Goal: Task Accomplishment & Management: Use online tool/utility

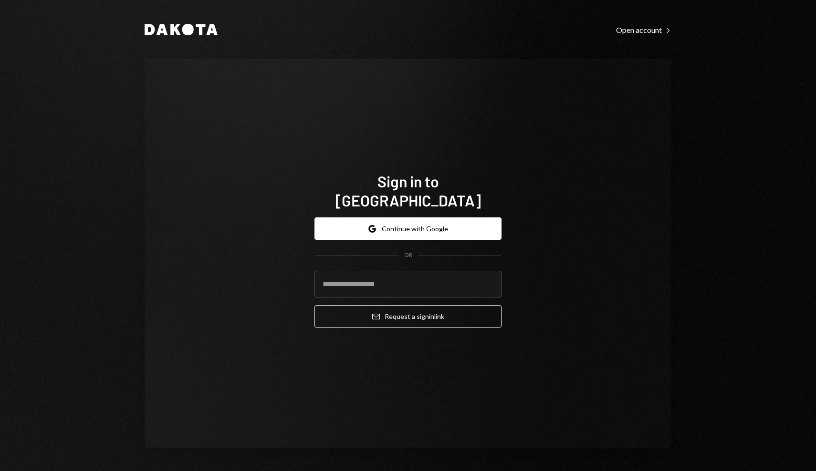
click at [0, 471] on com-1password-button at bounding box center [0, 471] width 0 height 0
type input "**********"
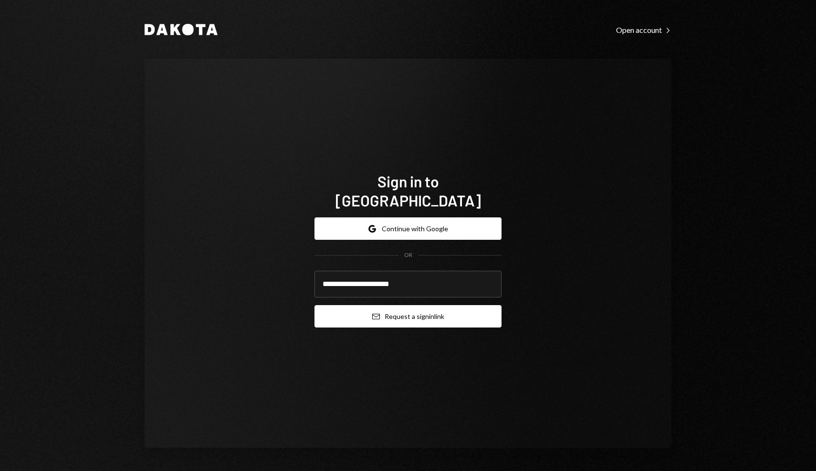
click at [401, 312] on button "Email Request a sign in link" at bounding box center [407, 316] width 187 height 22
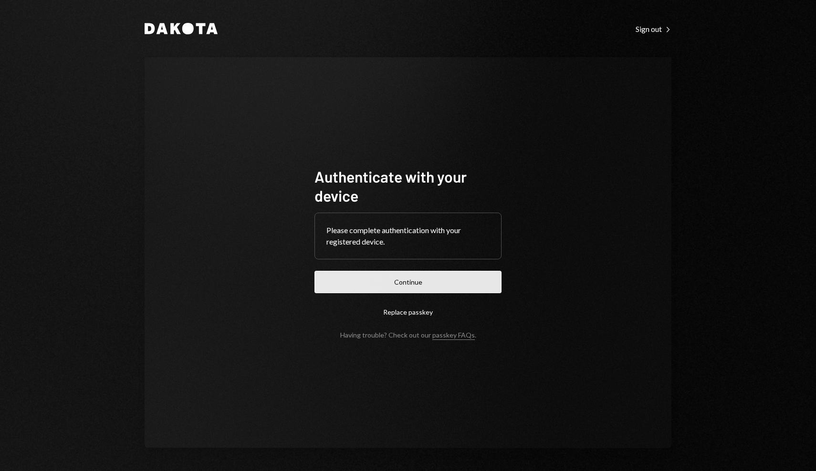
click at [441, 278] on button "Continue" at bounding box center [407, 282] width 187 height 22
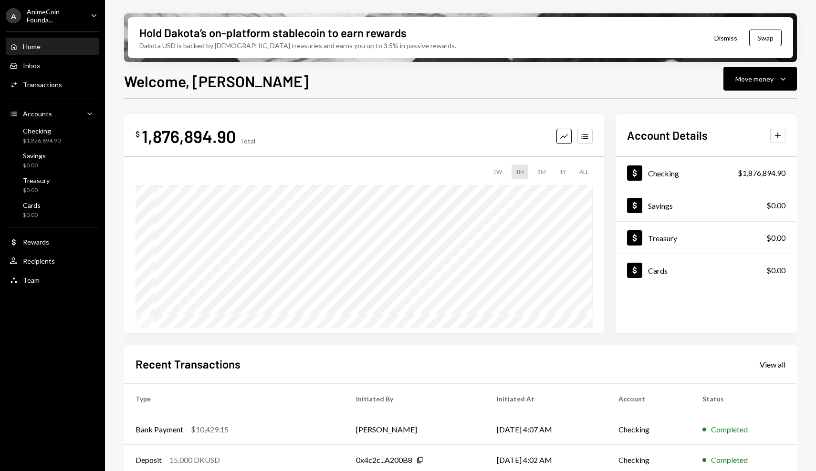
click at [233, 84] on div "Welcome, Dan Move money Caret Down" at bounding box center [460, 80] width 673 height 21
click at [227, 84] on div "Welcome, Dan Move money Caret Down" at bounding box center [460, 80] width 673 height 21
click at [114, 31] on div "Hold Dakota’s on-platform stablecoin to earn rewards Dakota USD is backed by U.…" at bounding box center [460, 235] width 711 height 471
click at [114, 32] on div "Hold Dakota’s on-platform stablecoin to earn rewards Dakota USD is backed by U.…" at bounding box center [460, 235] width 711 height 471
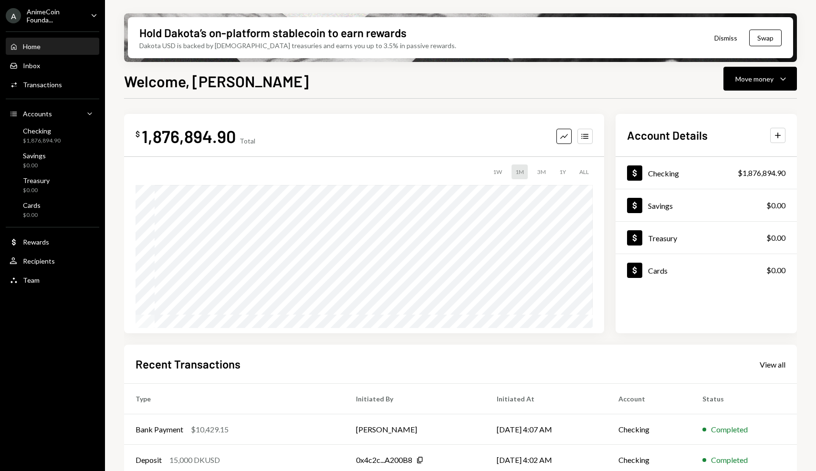
click at [114, 32] on div "Hold Dakota’s on-platform stablecoin to earn rewards Dakota USD is backed by U.…" at bounding box center [460, 235] width 711 height 471
click at [113, 31] on div "Hold Dakota’s on-platform stablecoin to earn rewards Dakota USD is backed by U.…" at bounding box center [460, 235] width 711 height 471
click at [114, 31] on div "Hold Dakota’s on-platform stablecoin to earn rewards Dakota USD is backed by U.…" at bounding box center [460, 235] width 711 height 471
click at [75, 77] on div "Activities Transactions" at bounding box center [53, 85] width 86 height 16
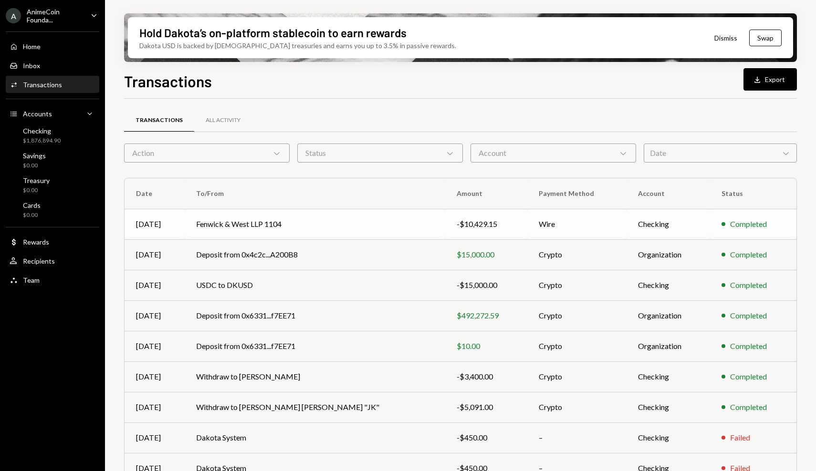
click at [323, 222] on td "Fenwick & West LLP 1104" at bounding box center [315, 224] width 261 height 31
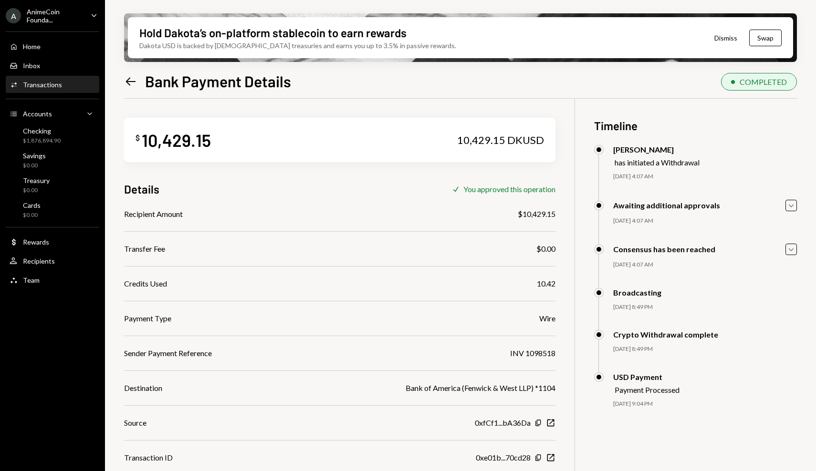
scroll to position [76, 0]
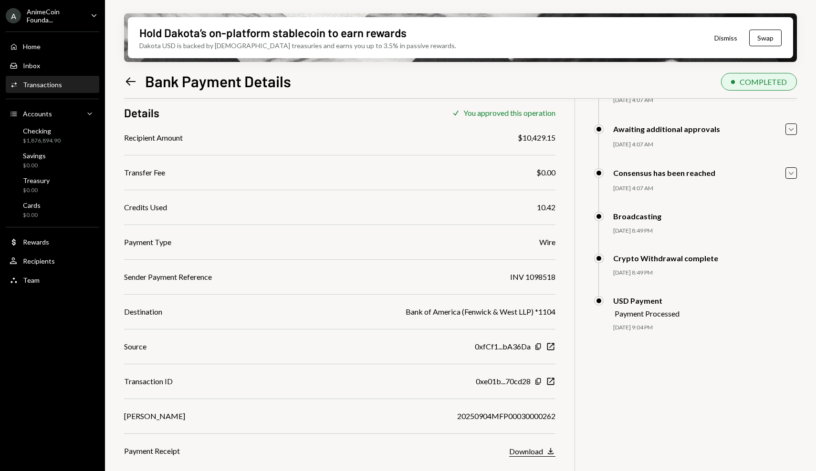
click at [553, 453] on icon "Download" at bounding box center [551, 452] width 10 height 10
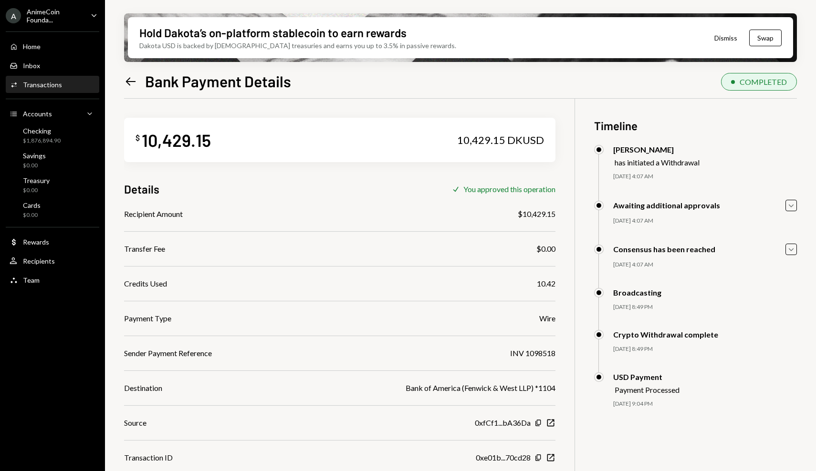
click at [129, 83] on icon "Left Arrow" at bounding box center [130, 81] width 13 height 13
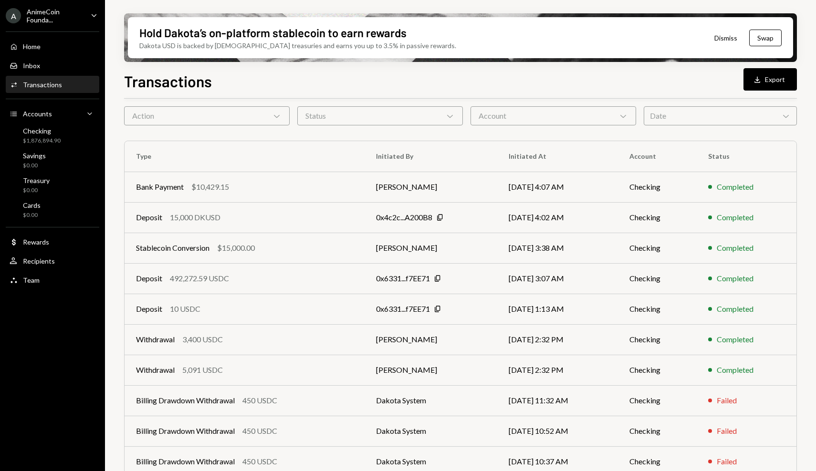
scroll to position [72, 0]
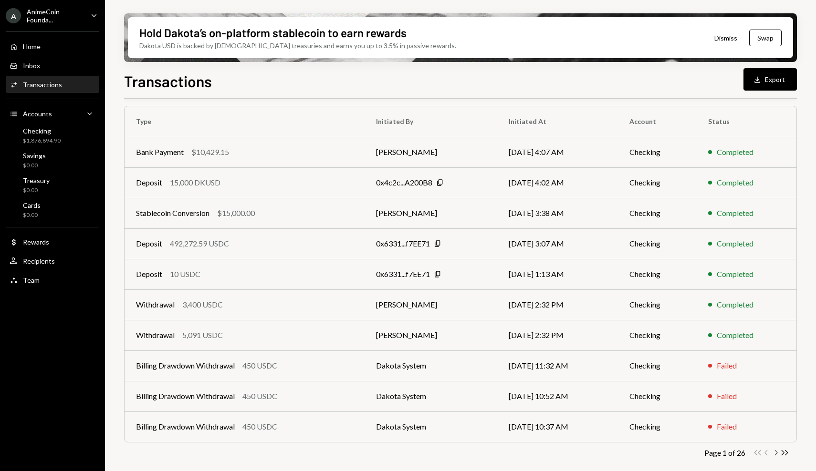
click at [775, 457] on icon "Chevron Right" at bounding box center [775, 453] width 9 height 9
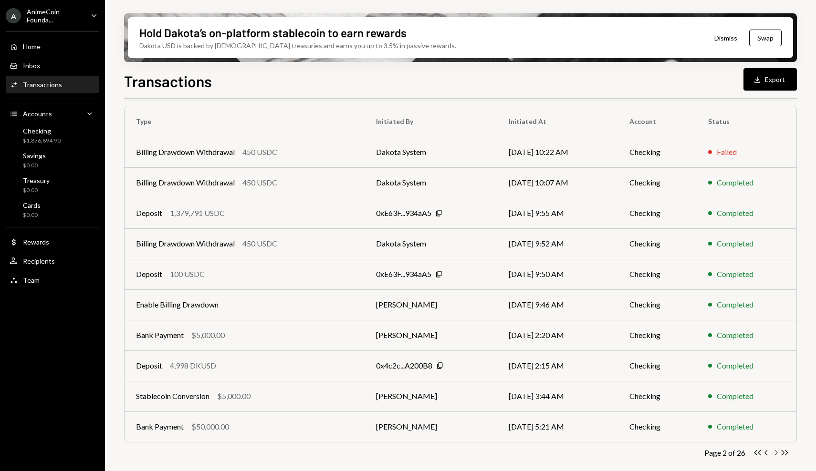
click at [774, 451] on icon "Chevron Right" at bounding box center [775, 453] width 9 height 9
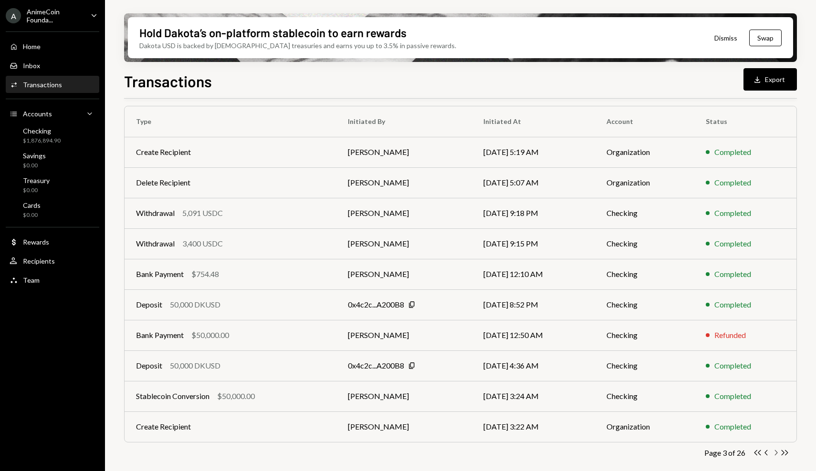
click at [774, 453] on icon "Chevron Right" at bounding box center [775, 453] width 9 height 9
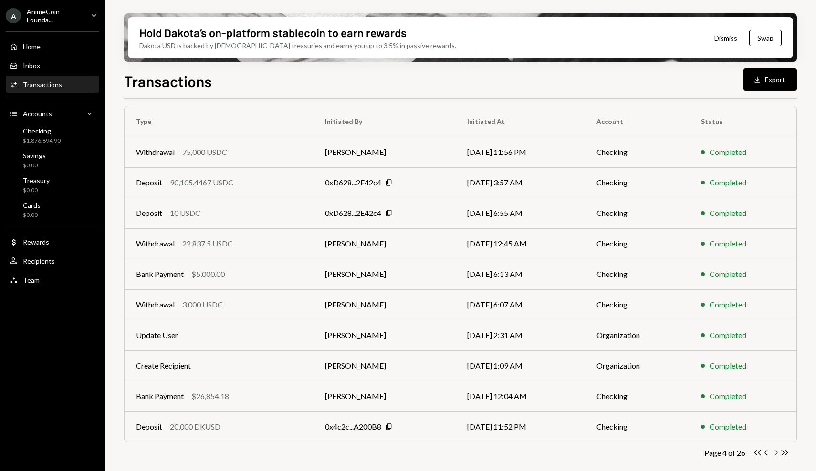
click at [773, 455] on icon "Chevron Right" at bounding box center [775, 453] width 9 height 9
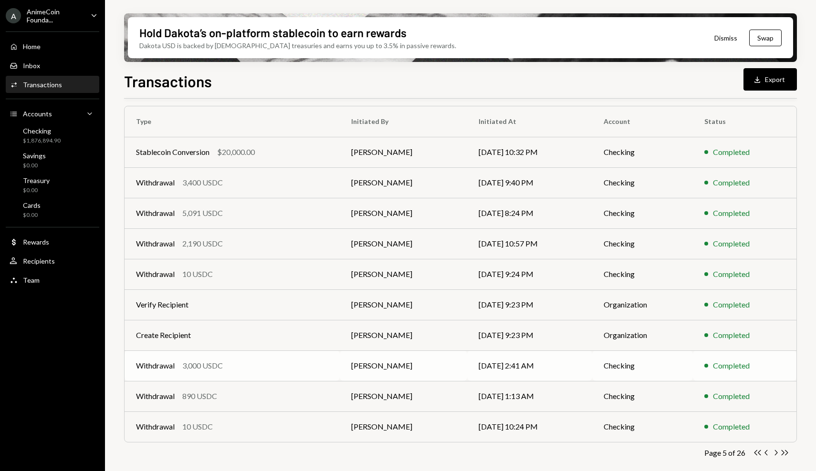
click at [521, 375] on td "06/18/25 2:41 AM" at bounding box center [529, 366] width 125 height 31
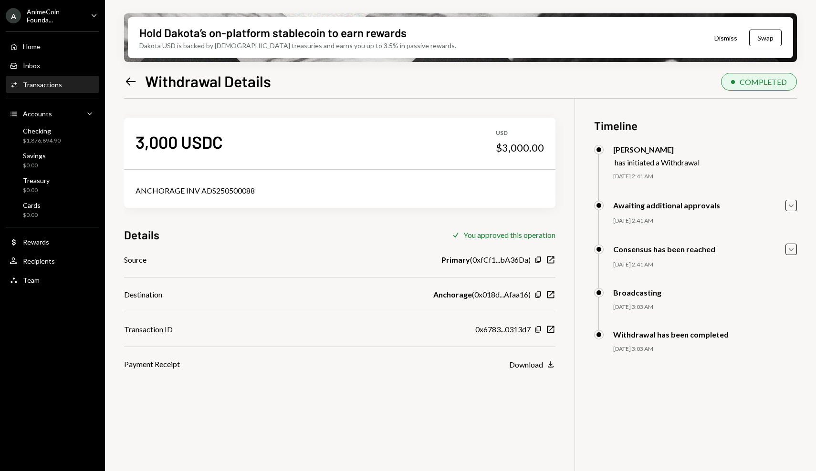
click at [126, 81] on icon "Left Arrow" at bounding box center [130, 81] width 13 height 13
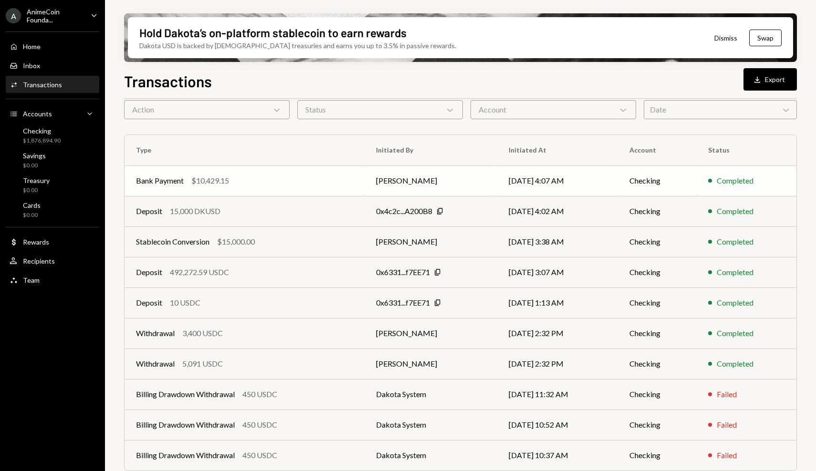
scroll to position [72, 0]
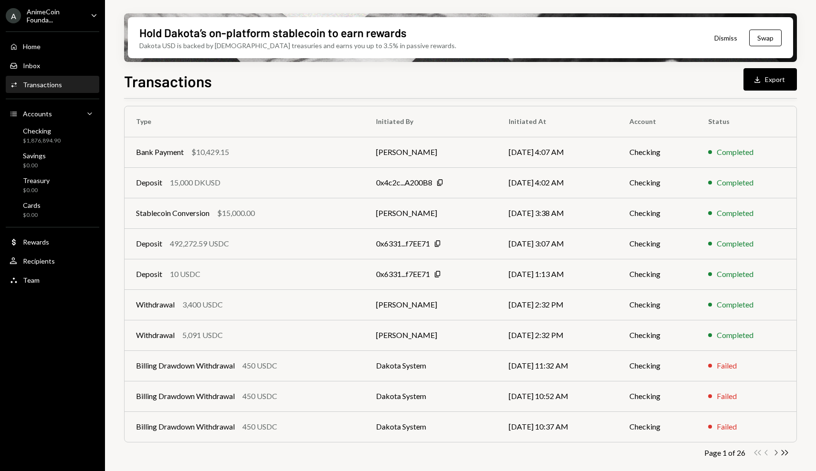
click at [776, 452] on icon "button" at bounding box center [776, 452] width 3 height 5
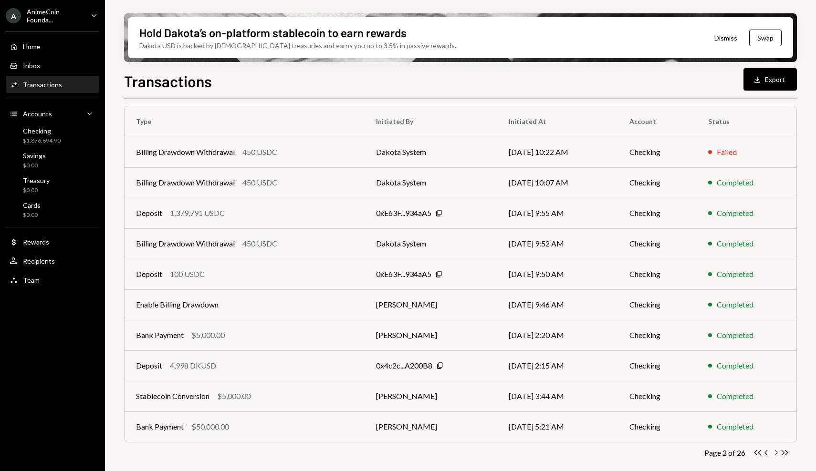
click at [774, 454] on icon "Chevron Right" at bounding box center [775, 453] width 9 height 9
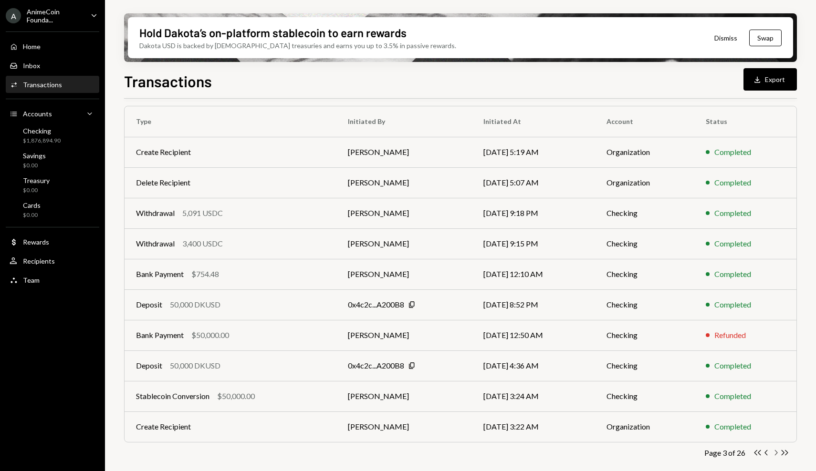
click at [771, 454] on icon "Chevron Right" at bounding box center [775, 453] width 9 height 9
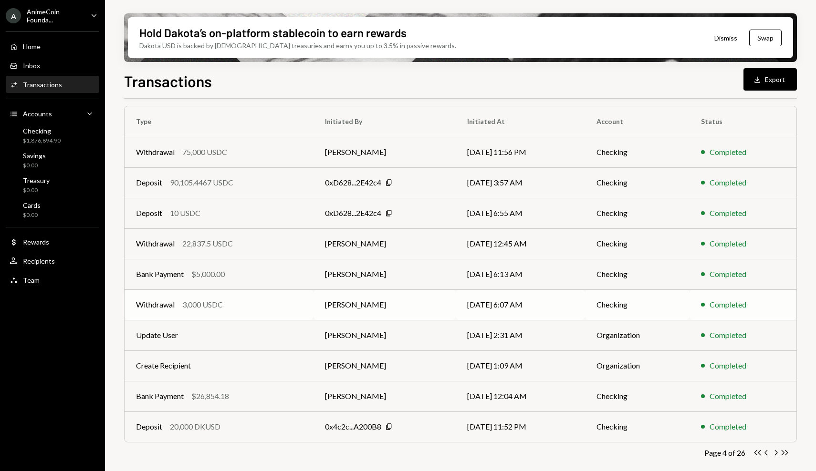
click at [303, 313] on td "Withdrawal 3,000 USDC" at bounding box center [219, 305] width 189 height 31
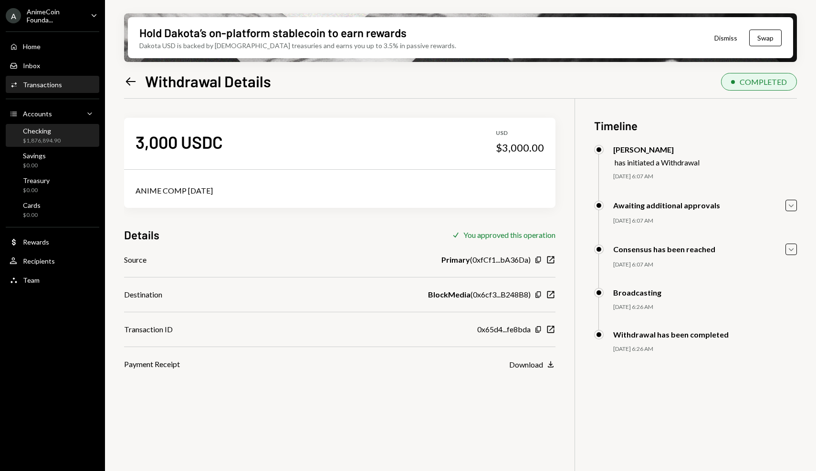
click at [77, 138] on div "Checking $1,876,894.90" at bounding box center [53, 136] width 86 height 18
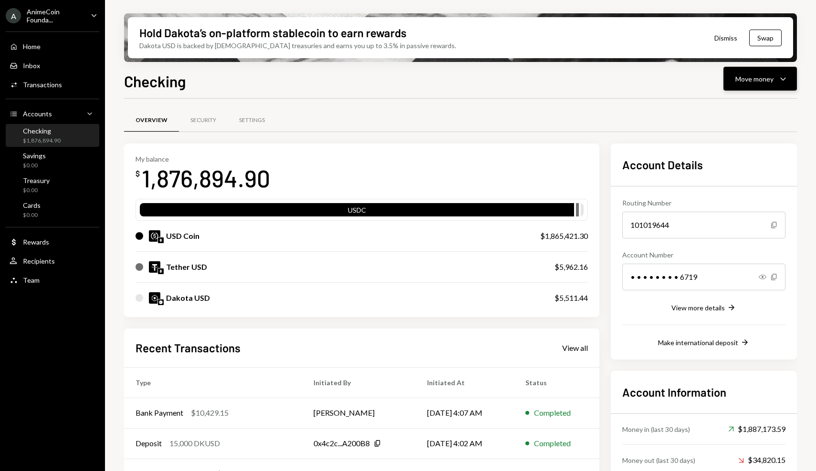
click at [734, 80] on button "Move money Caret Down" at bounding box center [759, 79] width 73 height 24
click at [737, 105] on div "Send" at bounding box center [753, 108] width 70 height 10
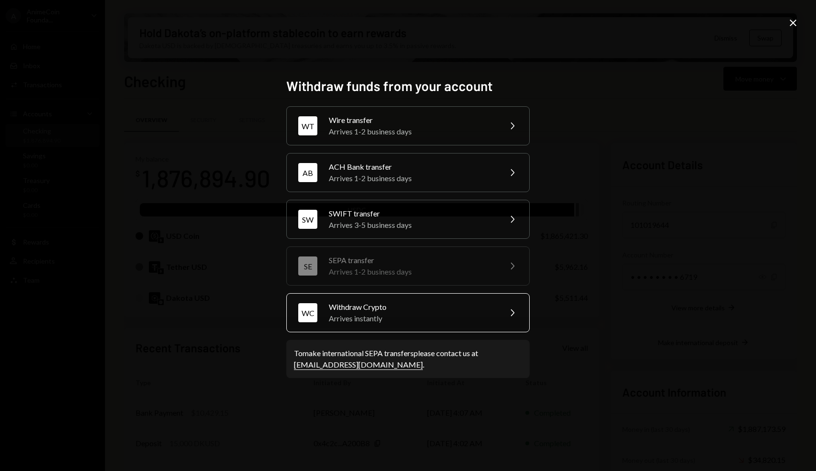
click at [447, 303] on div "Withdraw Crypto" at bounding box center [412, 307] width 166 height 11
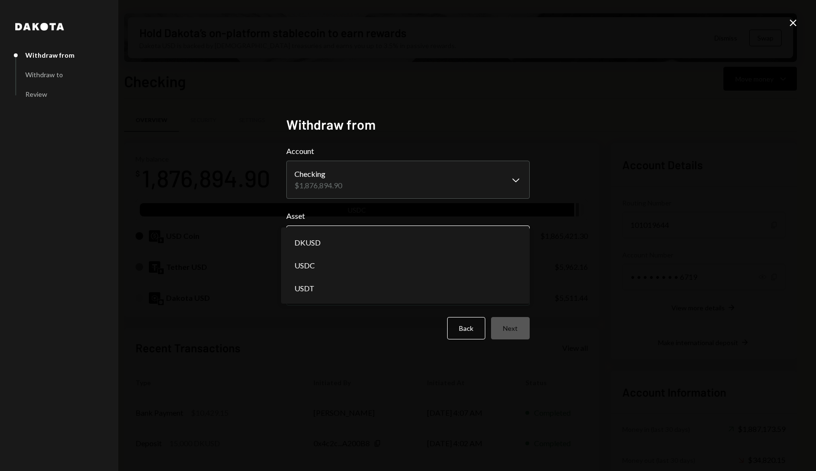
click at [391, 248] on body "A AnimeCoin Founda... Caret Down Home Home Inbox Inbox Activities Transactions …" at bounding box center [408, 235] width 816 height 471
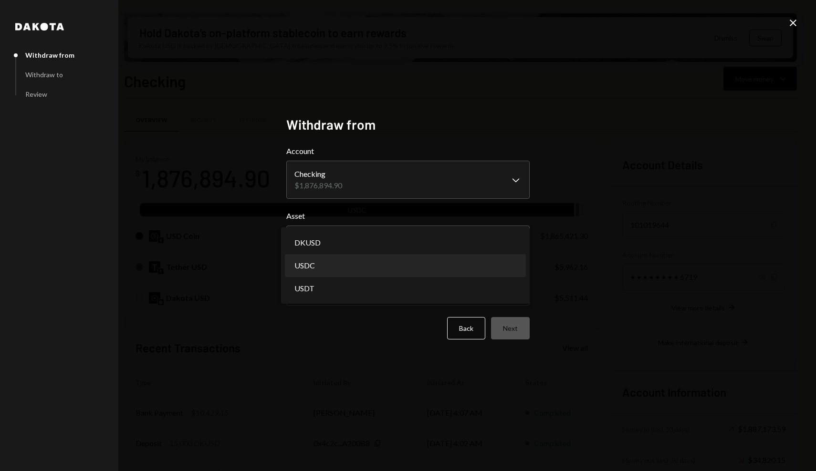
select select "****"
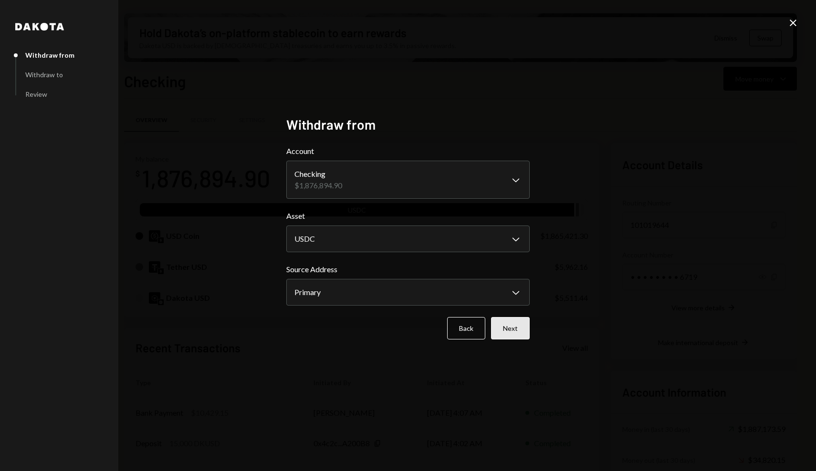
click at [514, 324] on button "Next" at bounding box center [510, 328] width 39 height 22
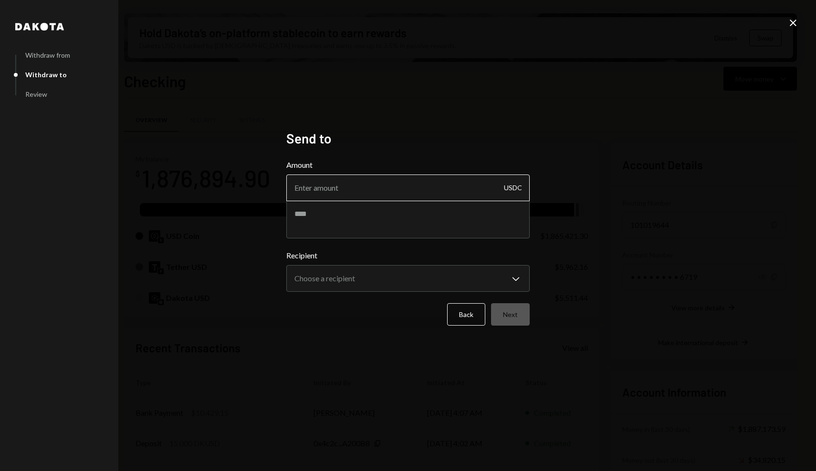
click at [436, 182] on input "Amount" at bounding box center [407, 188] width 243 height 27
type input "3000"
type textarea "**********"
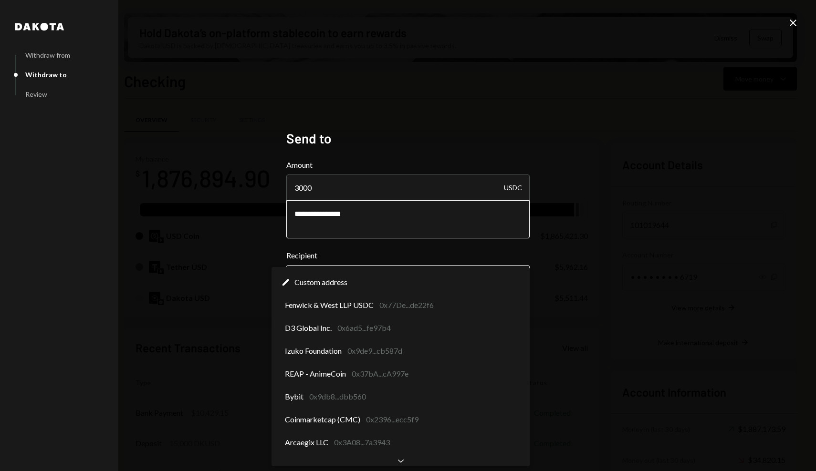
click at [417, 282] on body "A AnimeCoin Founda... Caret Down Home Home Inbox Inbox Activities Transactions …" at bounding box center [408, 235] width 816 height 471
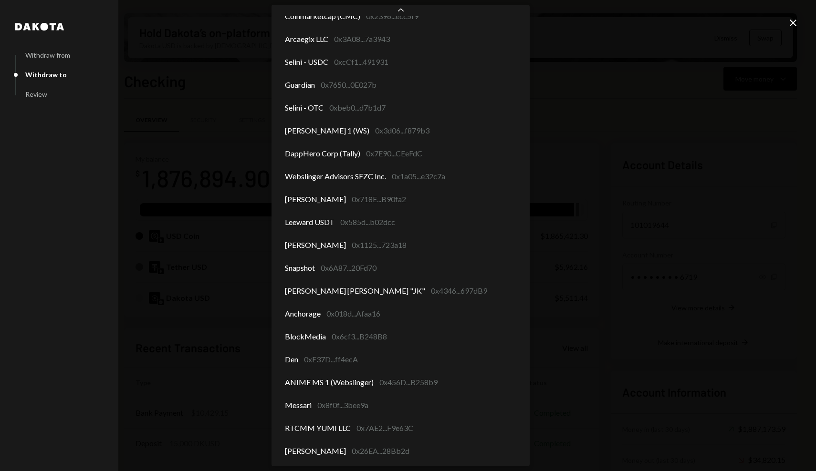
scroll to position [153, 0]
select select "**********"
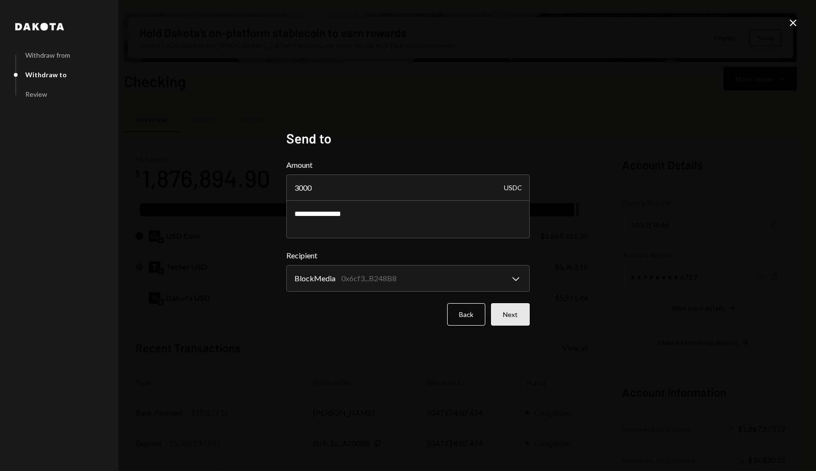
click at [518, 317] on button "Next" at bounding box center [510, 314] width 39 height 22
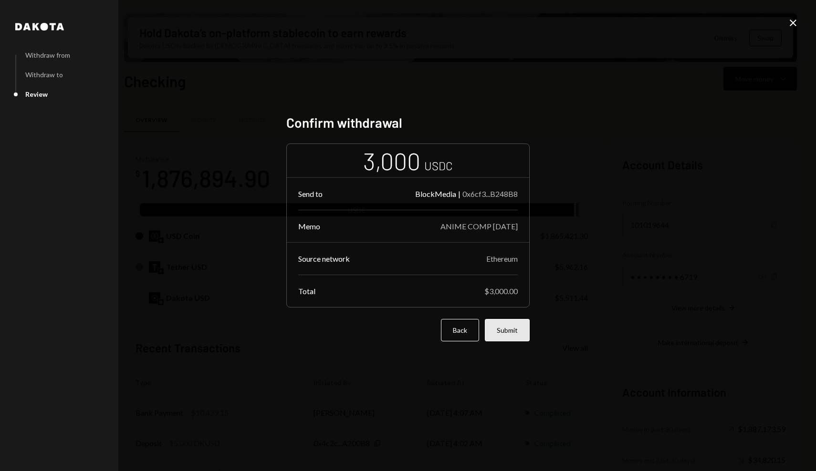
click at [517, 337] on button "Submit" at bounding box center [507, 330] width 45 height 22
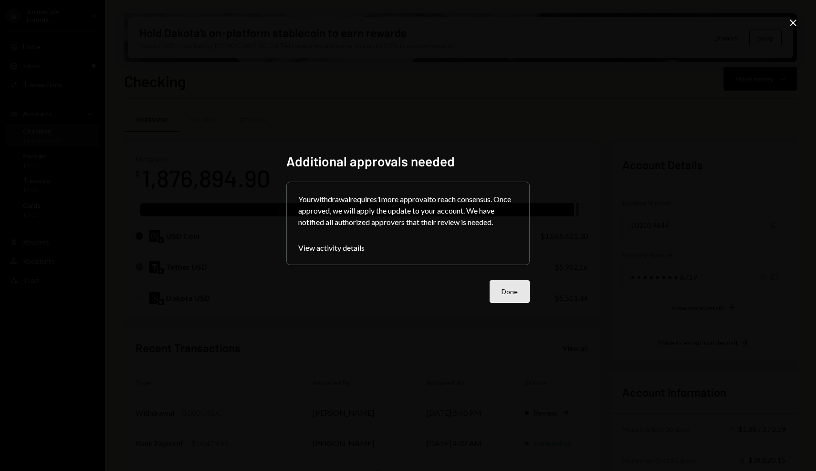
click at [504, 288] on button "Done" at bounding box center [510, 292] width 40 height 22
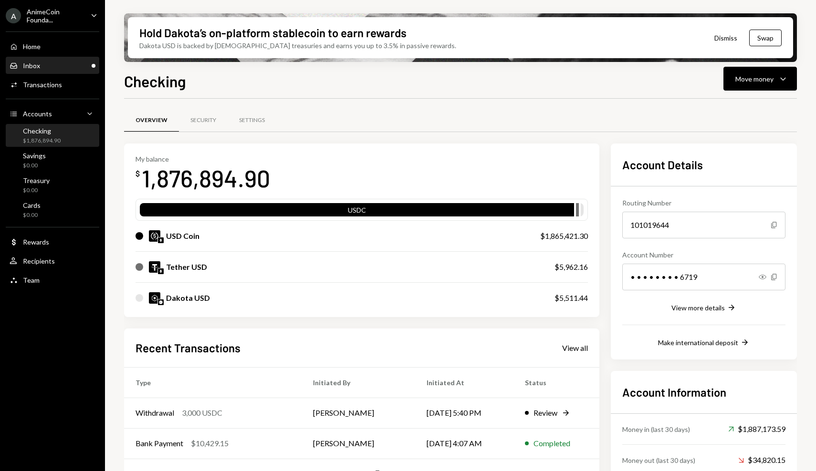
click at [52, 65] on div "Inbox Inbox" at bounding box center [53, 66] width 86 height 9
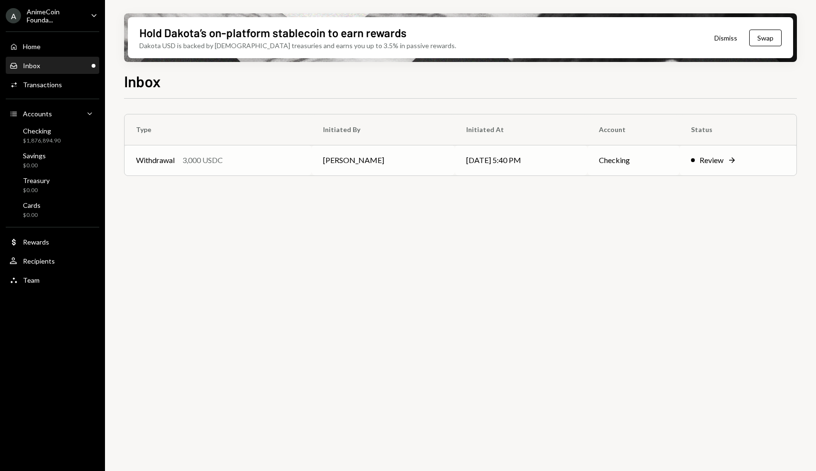
click at [220, 152] on td "Withdrawal 3,000 USDC" at bounding box center [218, 160] width 187 height 31
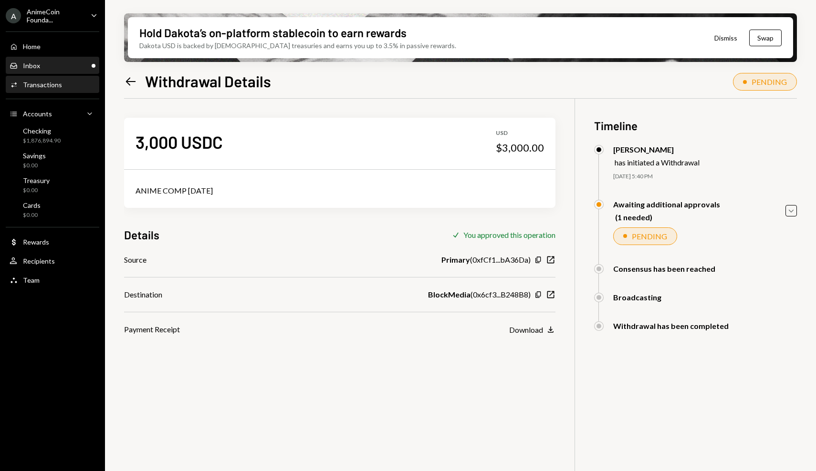
click at [71, 71] on div "Inbox Inbox" at bounding box center [53, 66] width 86 height 16
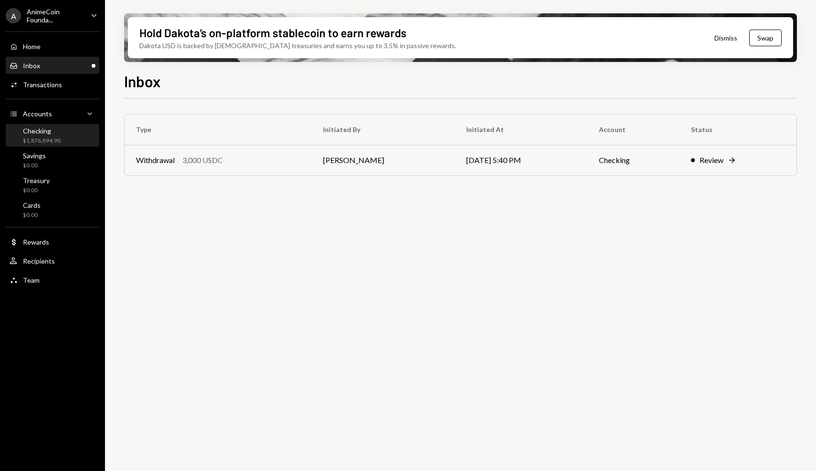
click at [76, 139] on div "Checking $1,876,894.90" at bounding box center [53, 136] width 86 height 18
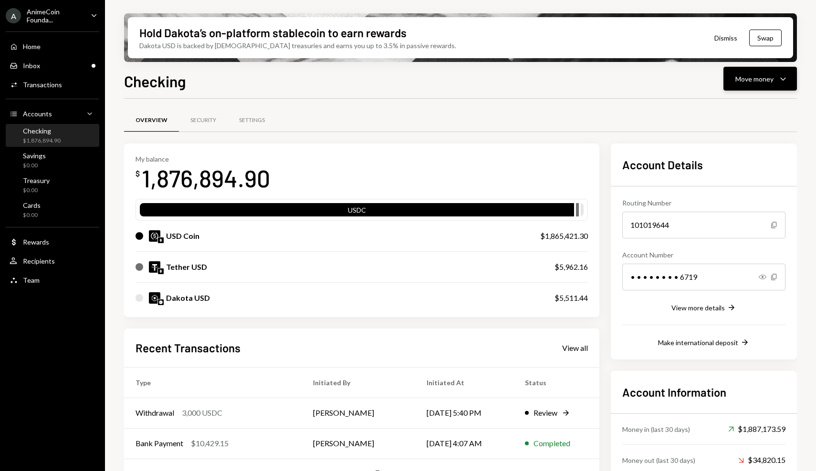
click at [765, 73] on div "Move money Caret Down" at bounding box center [760, 78] width 50 height 11
click at [726, 108] on div "Send" at bounding box center [753, 108] width 70 height 10
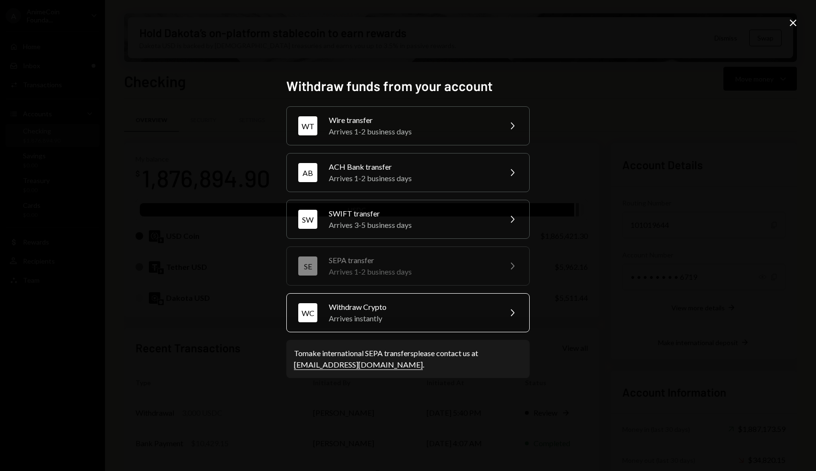
click at [406, 307] on div "Withdraw Crypto" at bounding box center [412, 307] width 166 height 11
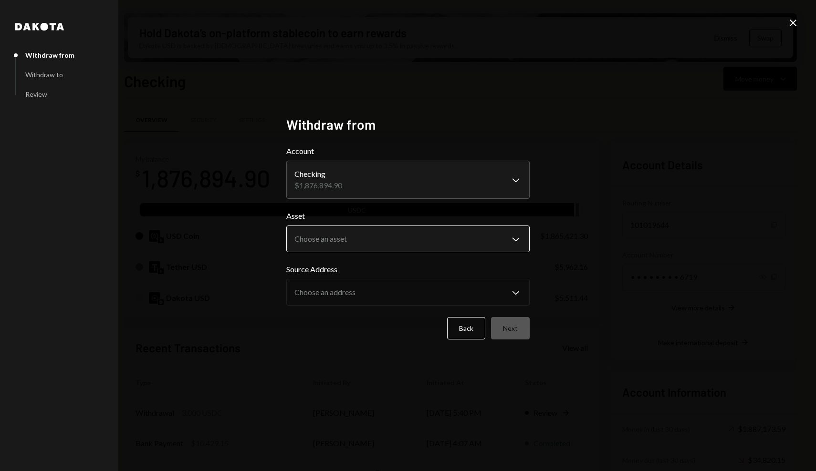
click at [371, 238] on body "A AnimeCoin Founda... Caret Down Home Home Inbox Inbox Activities Transactions …" at bounding box center [408, 235] width 816 height 471
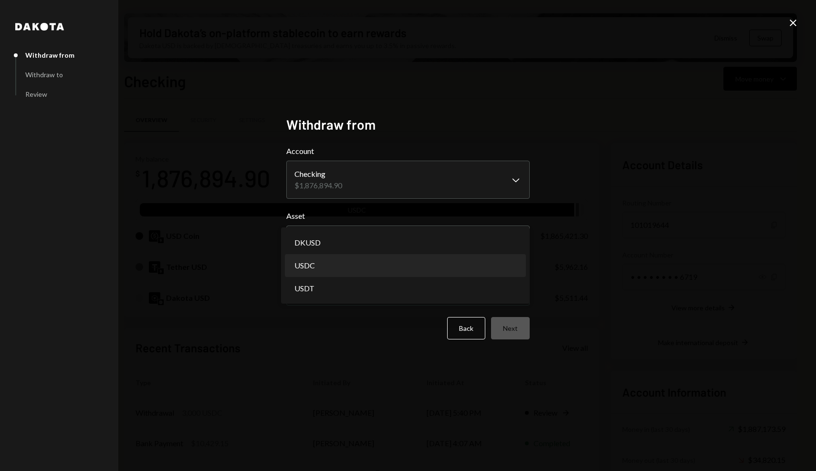
select select "****"
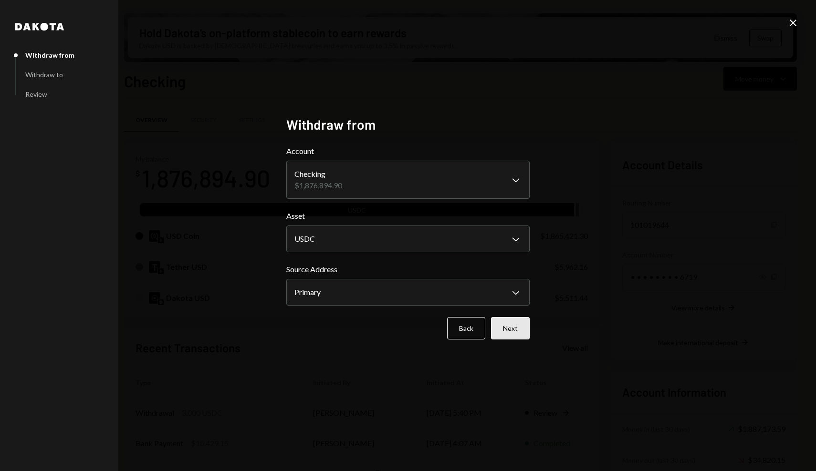
click at [526, 325] on button "Next" at bounding box center [510, 328] width 39 height 22
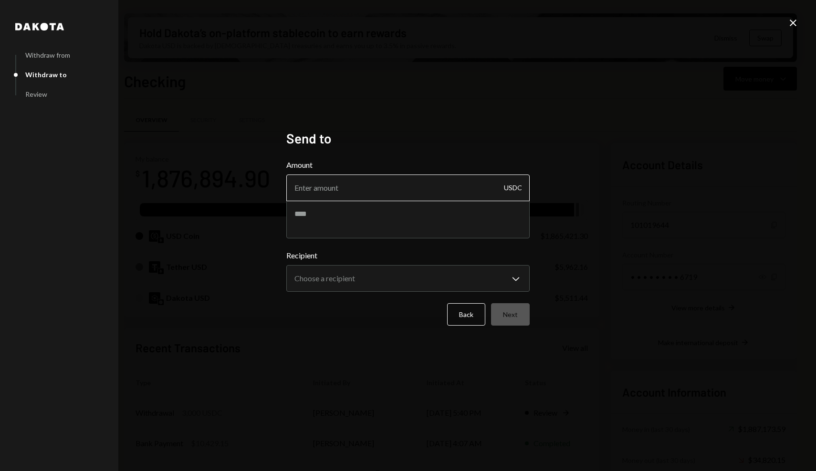
click at [429, 182] on input "Amount" at bounding box center [407, 188] width 243 height 27
type input "3000"
click at [375, 218] on textarea at bounding box center [407, 219] width 243 height 38
paste textarea "**********"
click at [292, 214] on textarea "**********" at bounding box center [407, 219] width 243 height 38
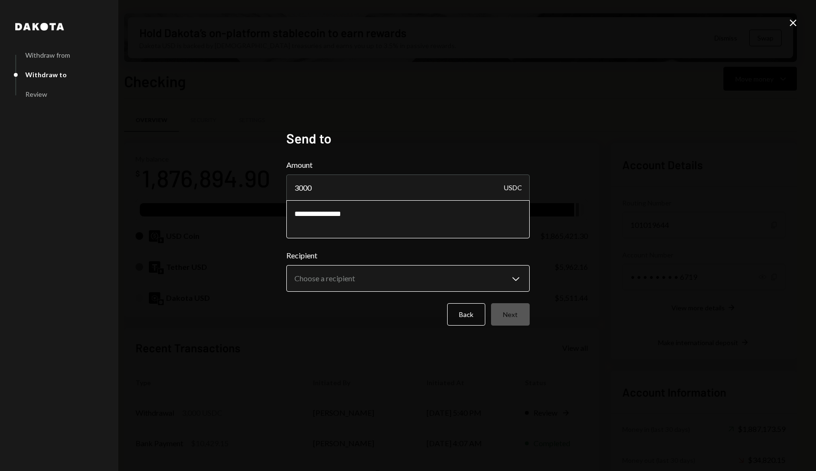
type textarea "**********"
click at [348, 279] on body "A AnimeCoin Founda... Caret Down Home Home Inbox Inbox Activities Transactions …" at bounding box center [408, 235] width 816 height 471
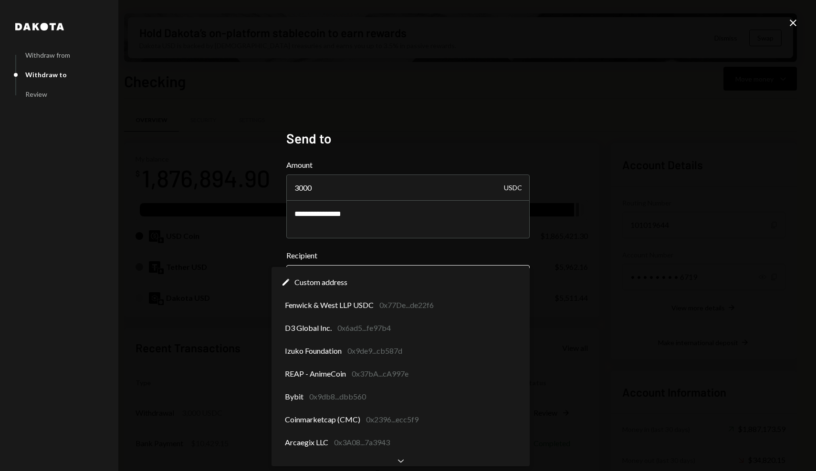
click at [332, 276] on body "A AnimeCoin Founda... Caret Down Home Home Inbox Inbox Activities Transactions …" at bounding box center [408, 235] width 816 height 471
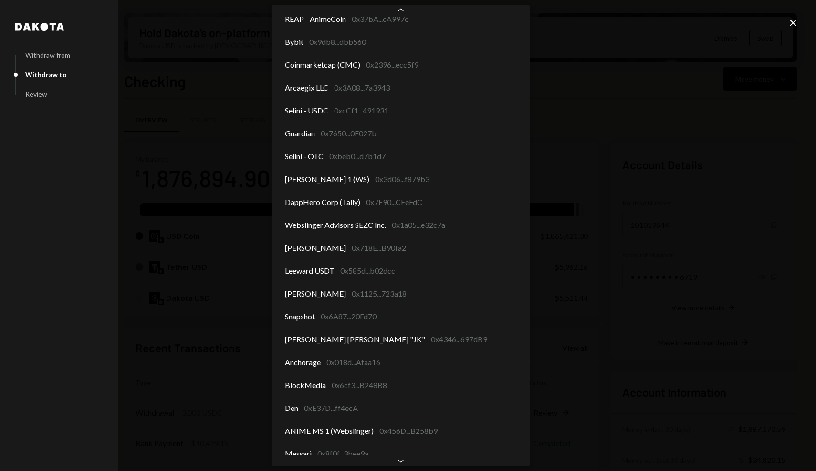
scroll to position [153, 0]
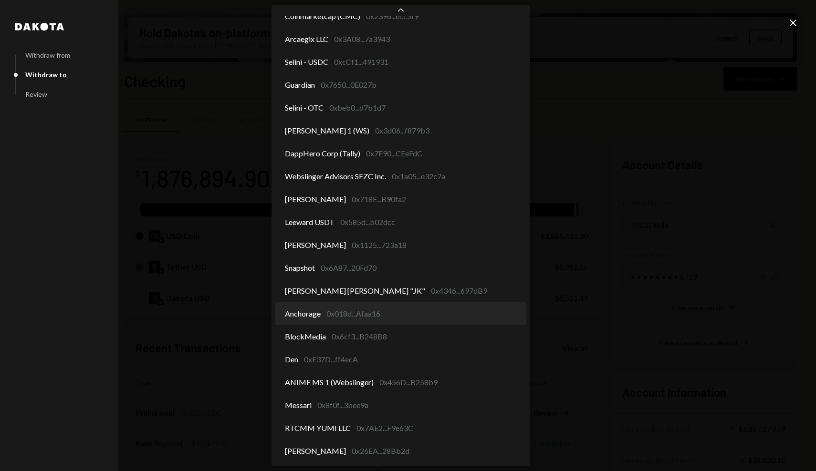
select select "**********"
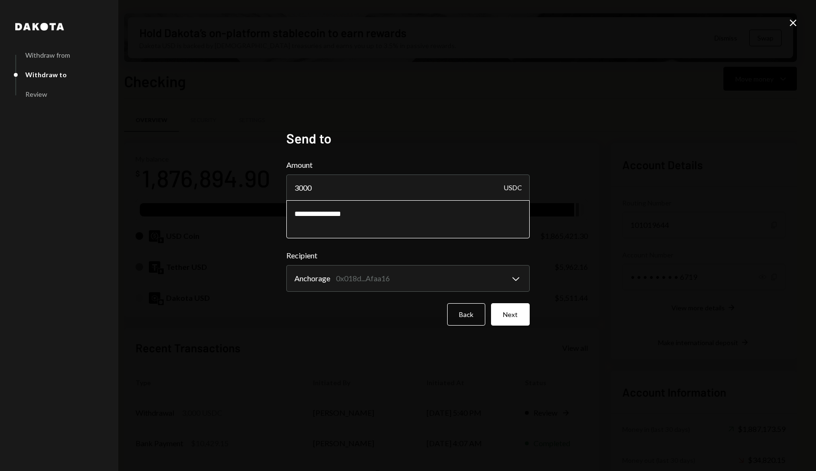
click at [291, 210] on textarea "**********" at bounding box center [407, 219] width 243 height 38
type textarea "**********"
click at [523, 318] on button "Next" at bounding box center [510, 314] width 39 height 22
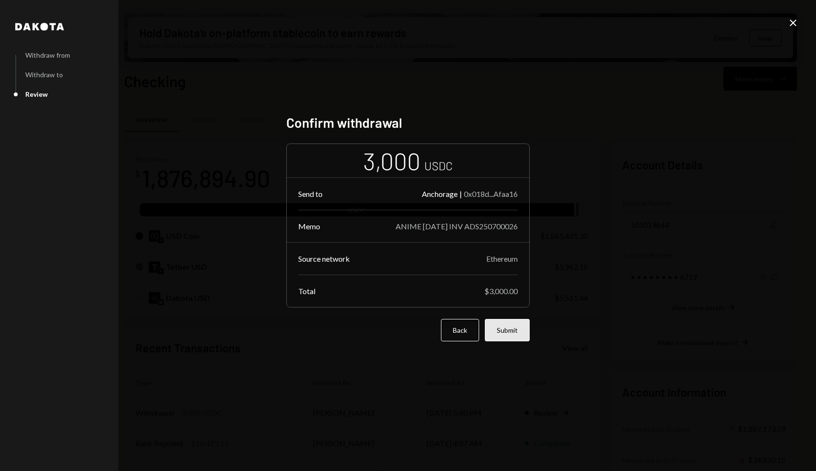
click at [518, 338] on button "Submit" at bounding box center [507, 330] width 45 height 22
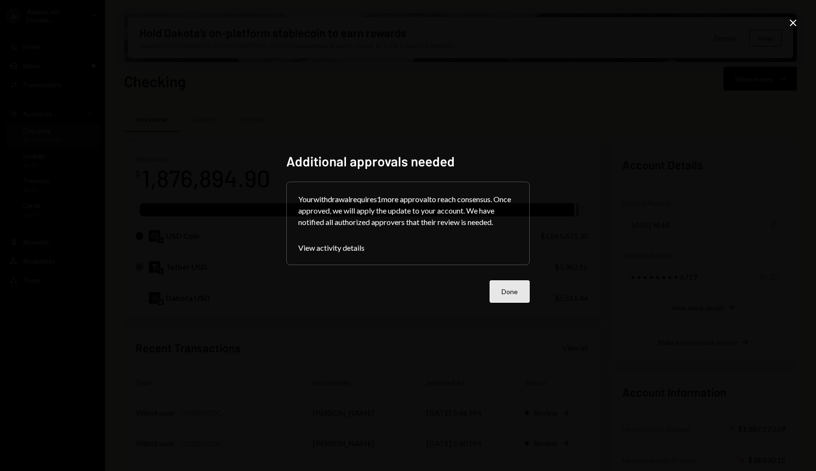
click at [512, 286] on button "Done" at bounding box center [510, 292] width 40 height 22
